Goal: Task Accomplishment & Management: Complete application form

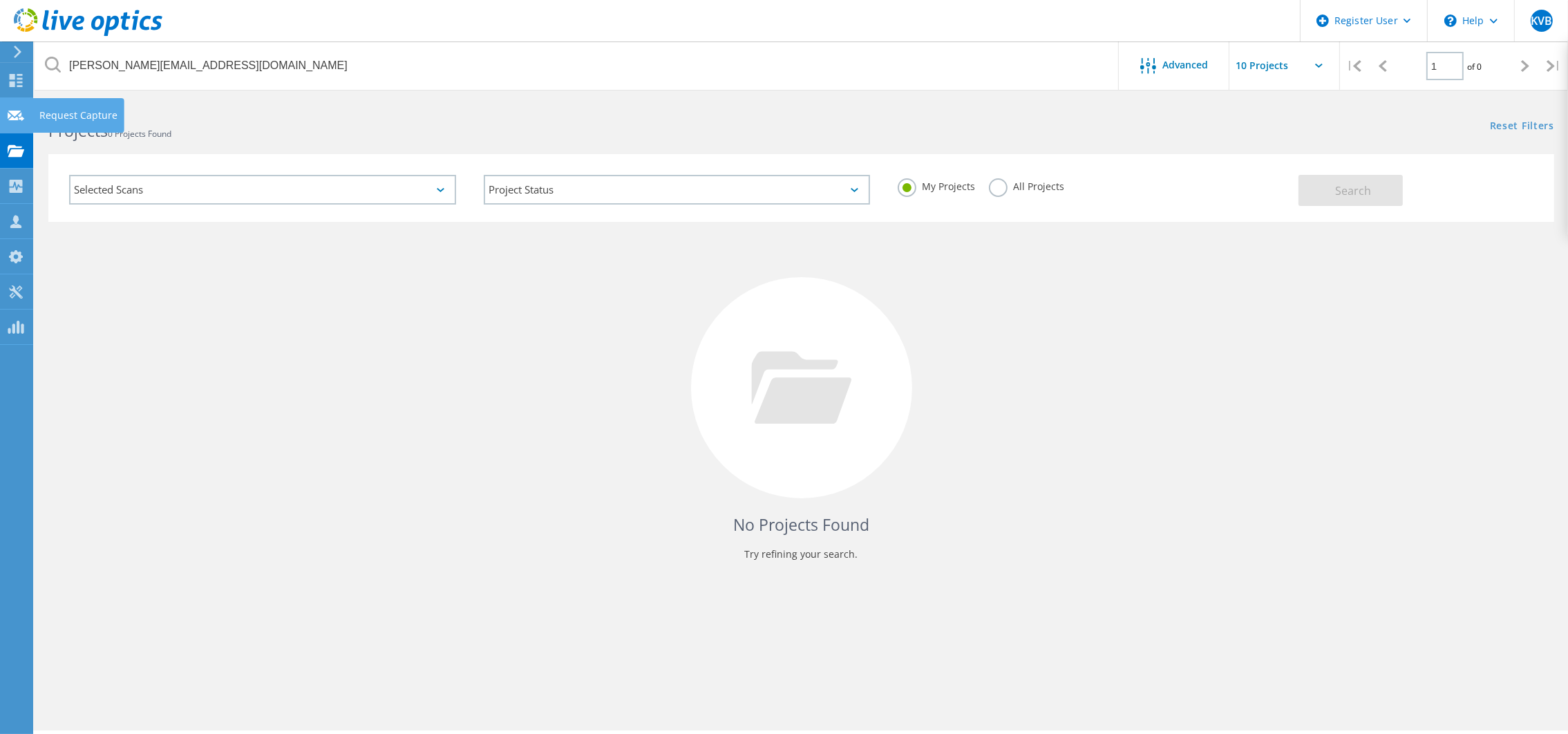
click at [12, 123] on div at bounding box center [16, 117] width 17 height 16
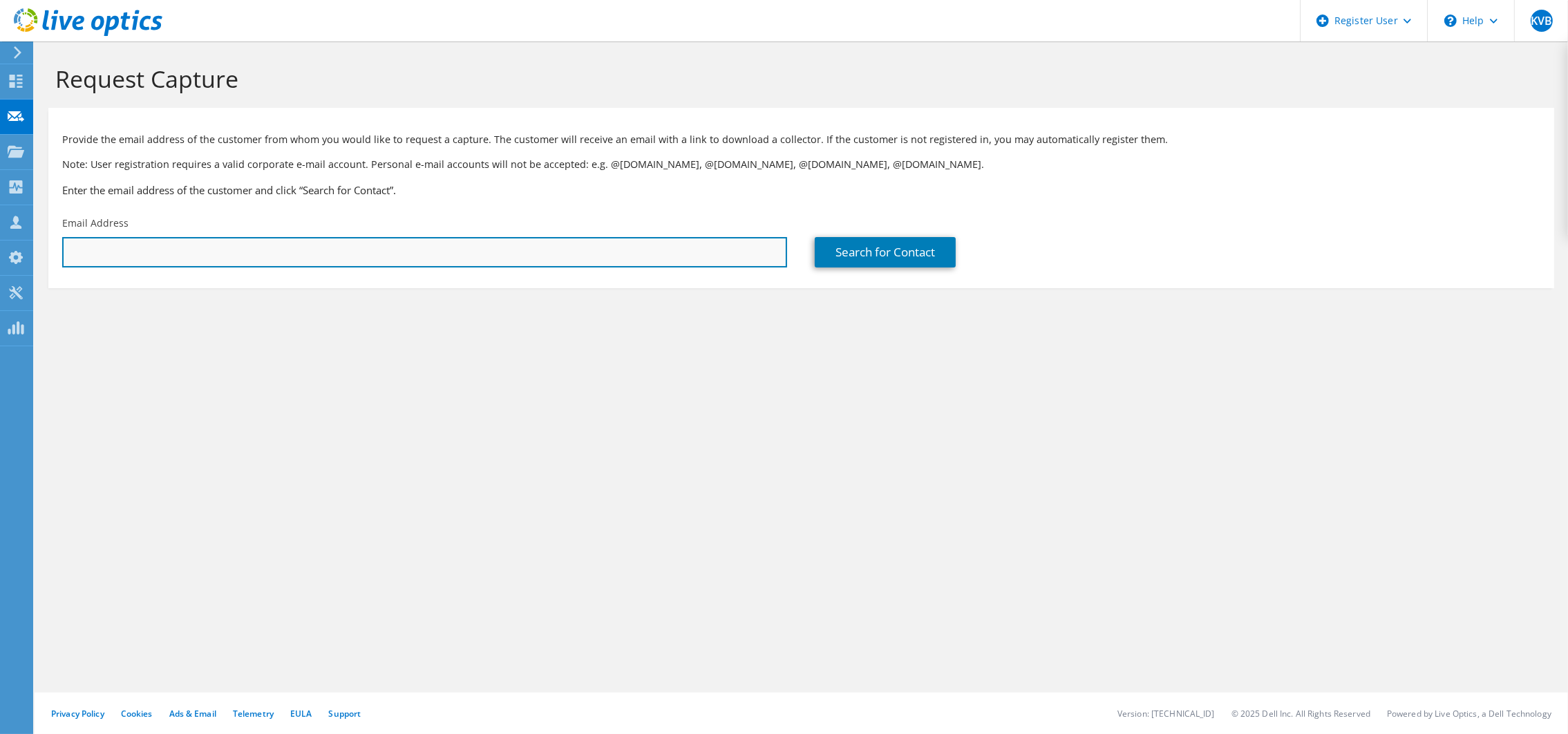
click at [264, 247] on input "text" at bounding box center [425, 252] width 725 height 30
paste input "r.hemel@manter.com"
click at [89, 251] on input "r.hemel@manter.com" at bounding box center [425, 252] width 725 height 30
type input "r.hemel@manter.com"
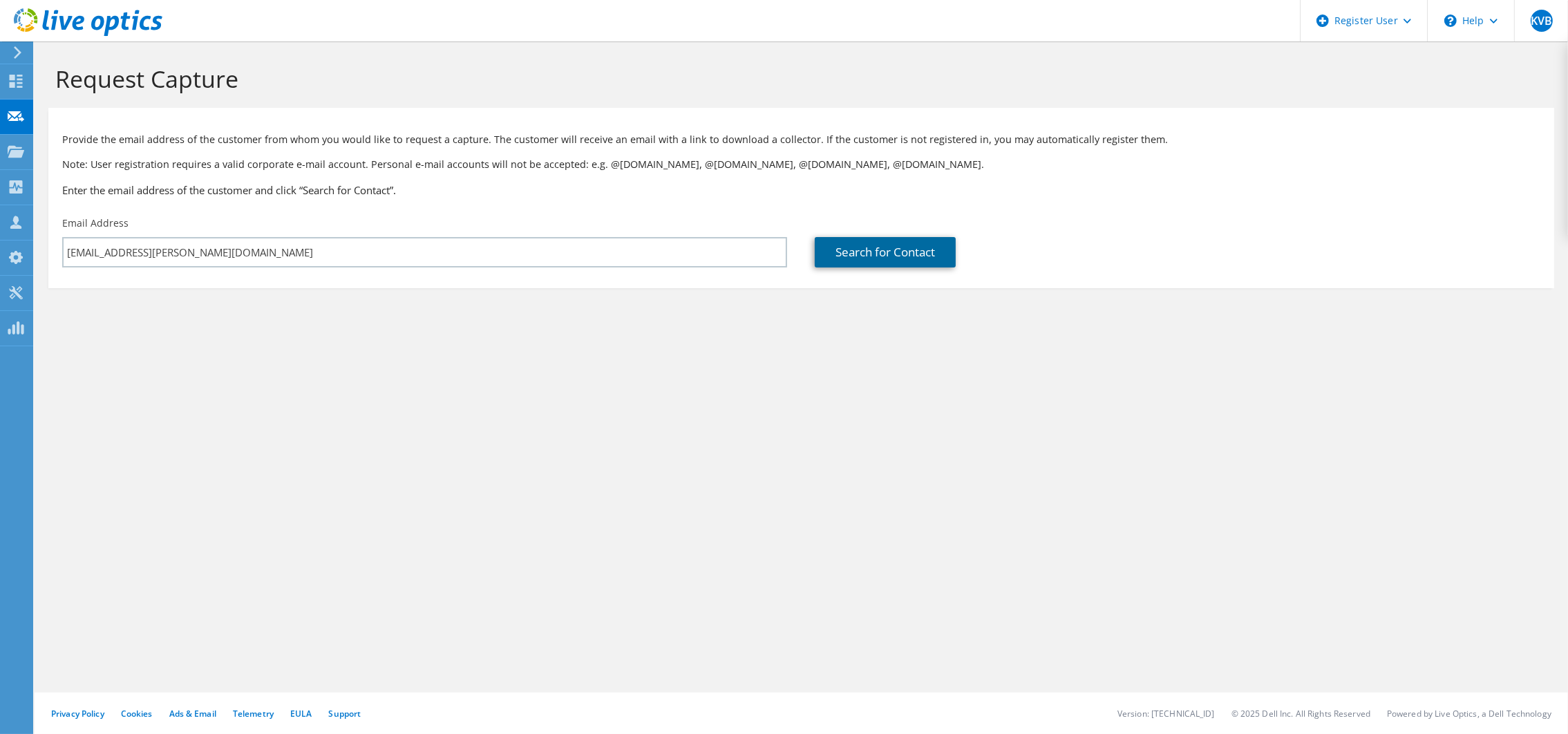
click at [926, 257] on link "Search for Contact" at bounding box center [885, 252] width 141 height 30
type input "Manter International B.V."
type input "Richard"
type input "Hemel"
type input "[GEOGRAPHIC_DATA]"
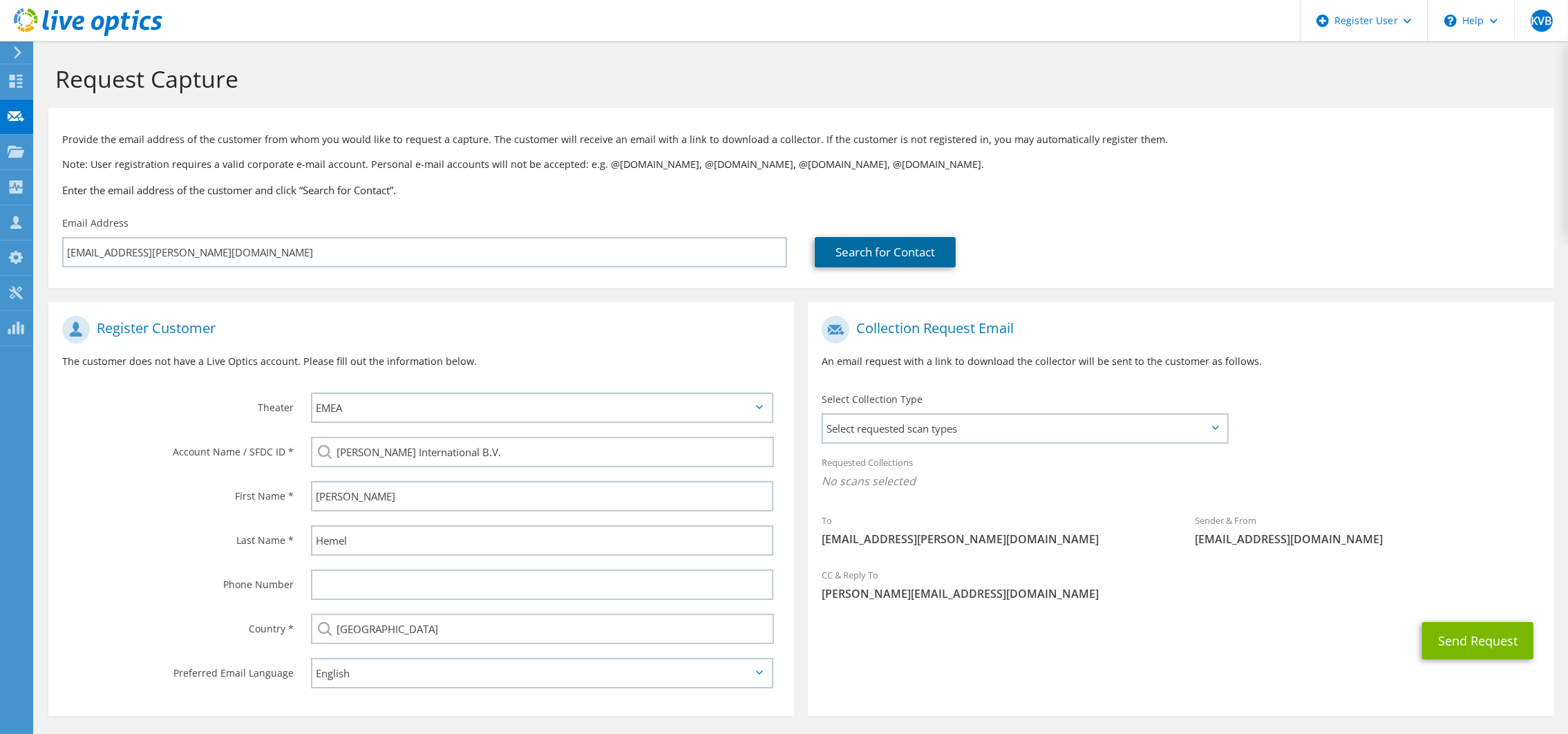
scroll to position [46, 0]
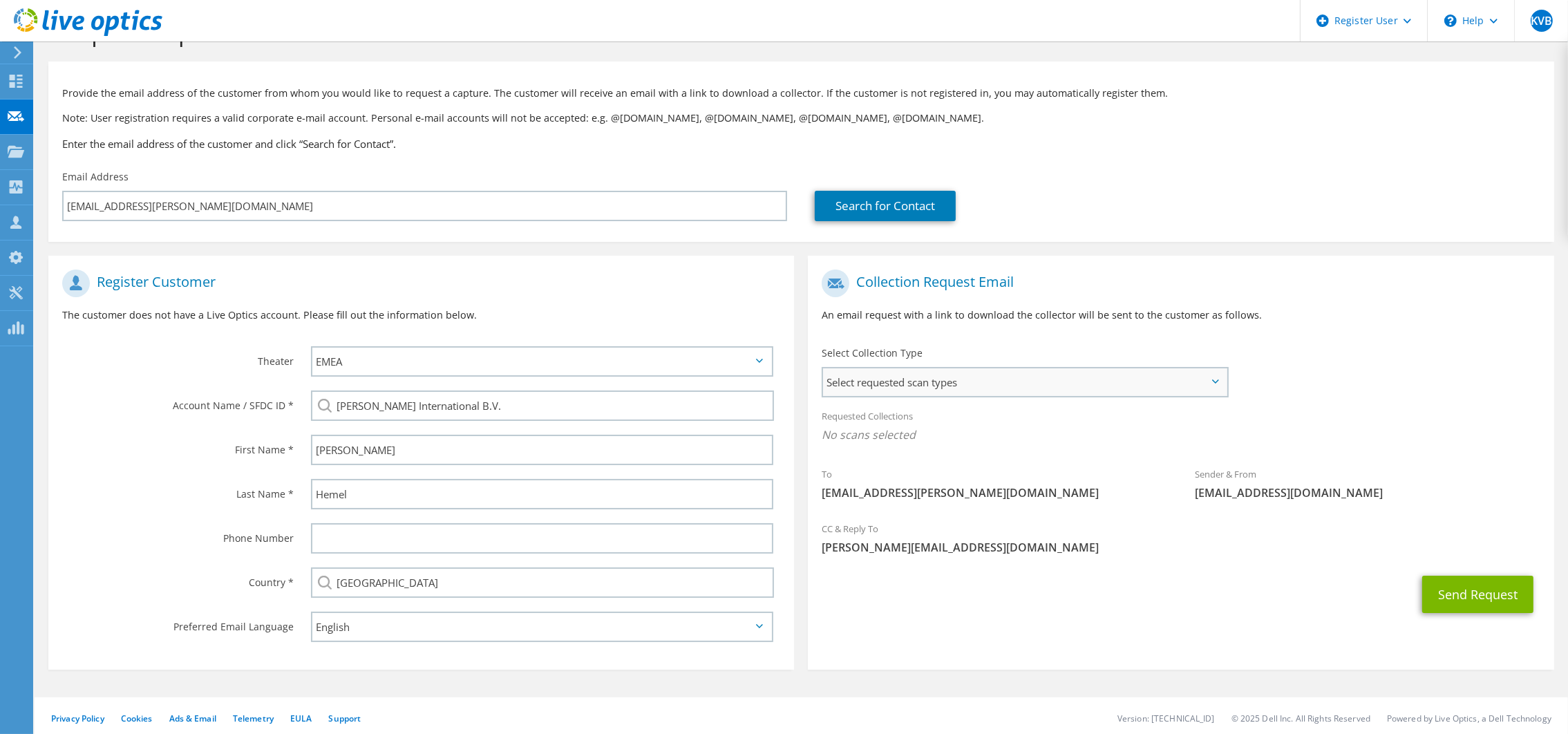
click at [887, 380] on span "Select requested scan types" at bounding box center [1024, 382] width 404 height 28
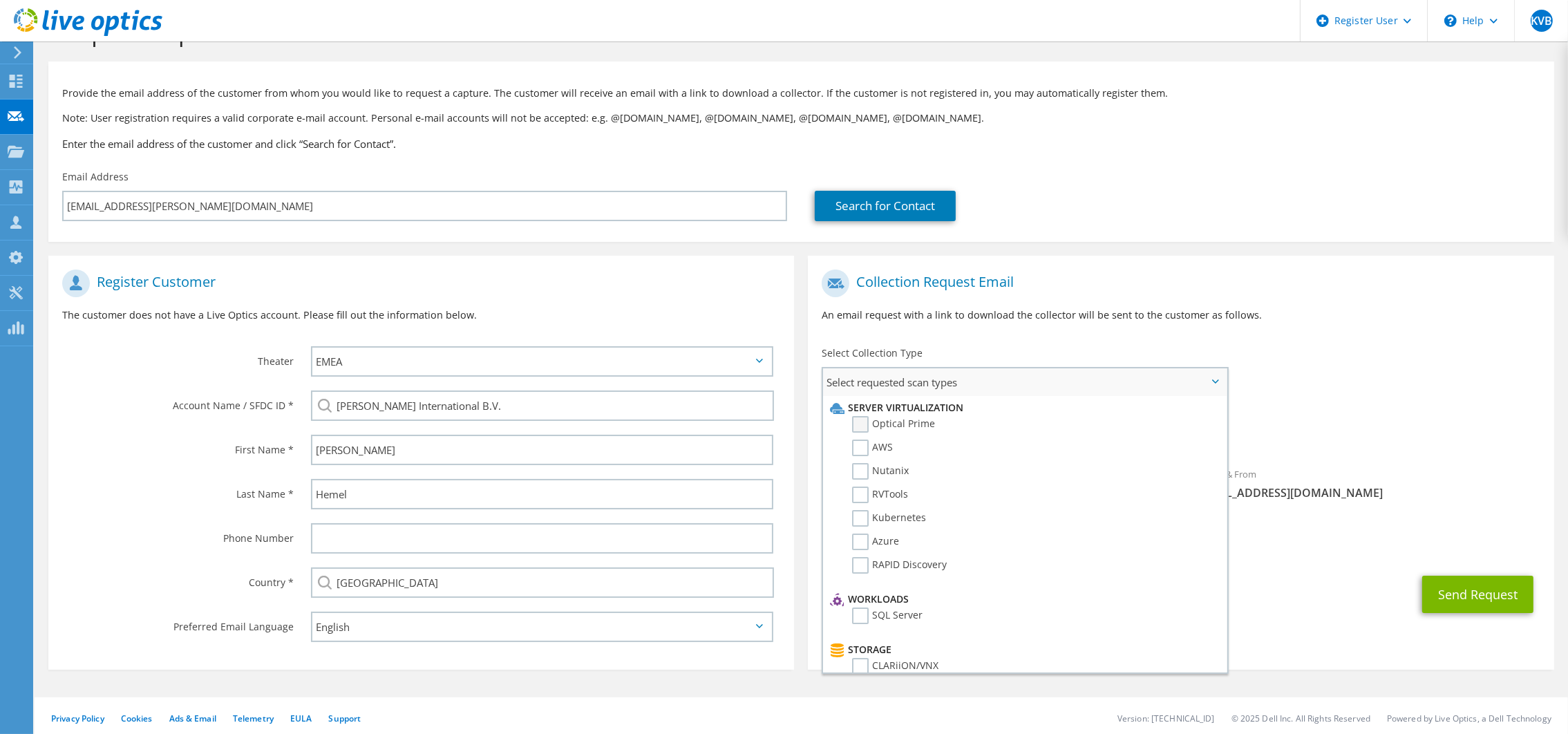
click at [856, 420] on label "Optical Prime" at bounding box center [893, 424] width 83 height 17
click at [0, 0] on input "Optical Prime" at bounding box center [0, 0] width 0 height 0
click at [1333, 568] on div "CC & Reply To Kiana.VanBiervliet@dell.com" at bounding box center [1180, 545] width 746 height 54
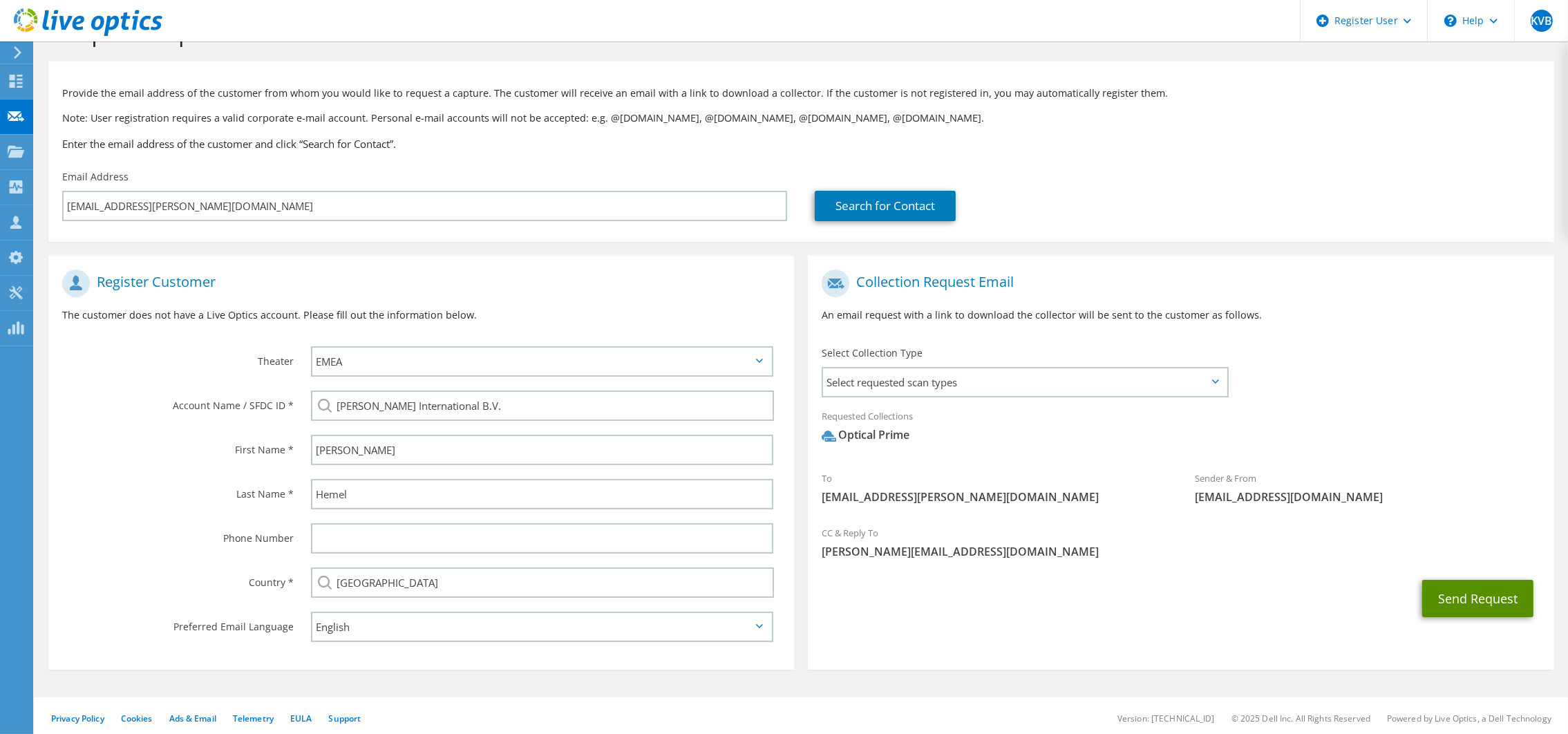
click at [1460, 599] on button "Send Request" at bounding box center [1477, 598] width 111 height 38
